Goal: Navigation & Orientation: Understand site structure

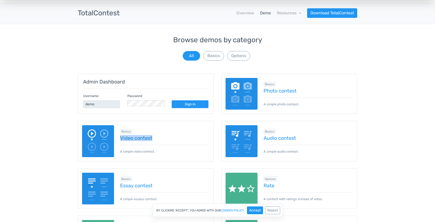
scroll to position [10, 0]
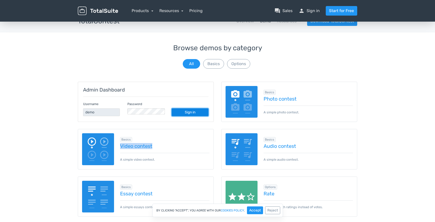
click at [203, 108] on link "Sign in" at bounding box center [189, 112] width 37 height 8
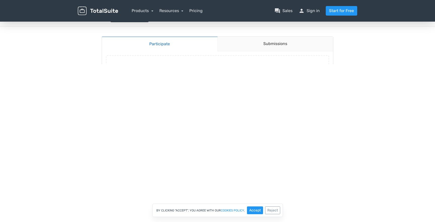
scroll to position [39, 0]
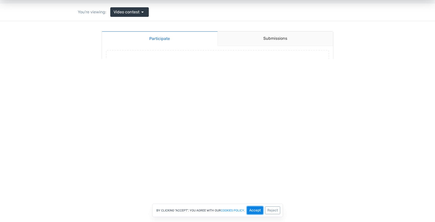
click at [259, 211] on button "Accept" at bounding box center [255, 210] width 16 height 8
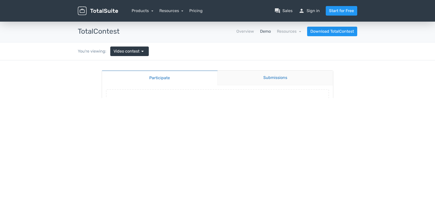
click at [281, 78] on link "Submissions" at bounding box center [275, 78] width 116 height 15
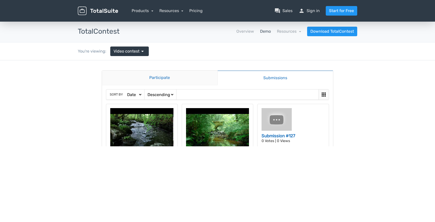
click at [193, 78] on link "Participate" at bounding box center [159, 78] width 115 height 15
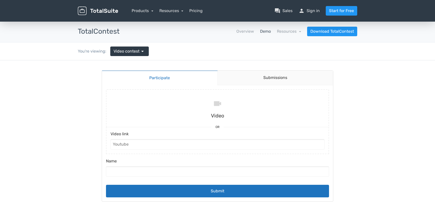
click at [104, 10] on img at bounding box center [98, 11] width 40 height 9
